Goal: Navigation & Orientation: Go to known website

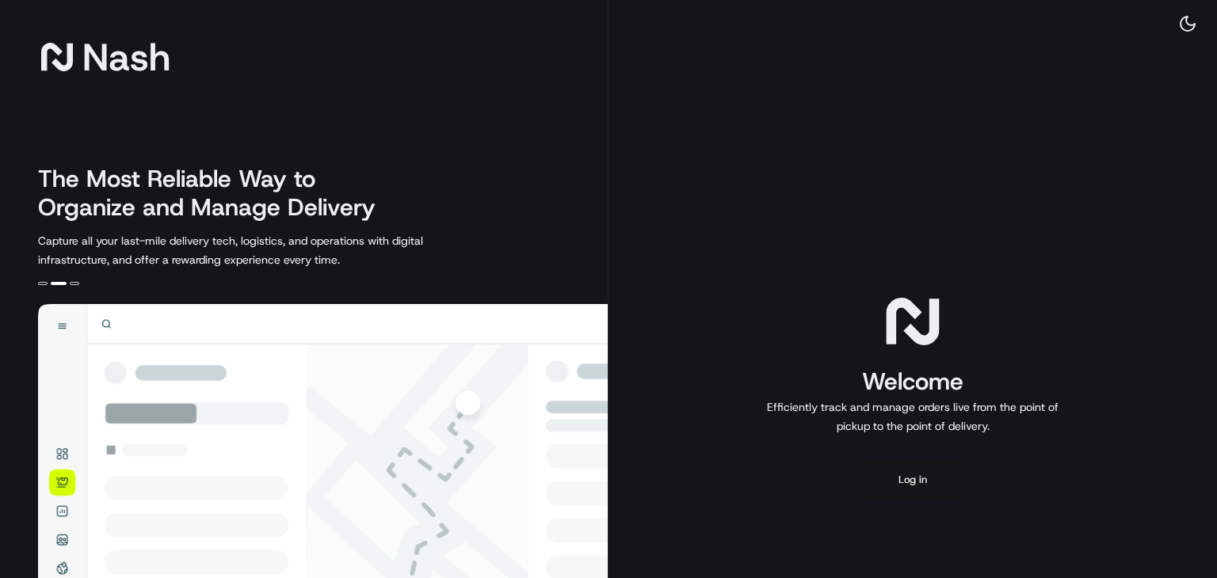
click at [887, 483] on button "Log in" at bounding box center [912, 480] width 127 height 38
